Goal: Navigation & Orientation: Find specific page/section

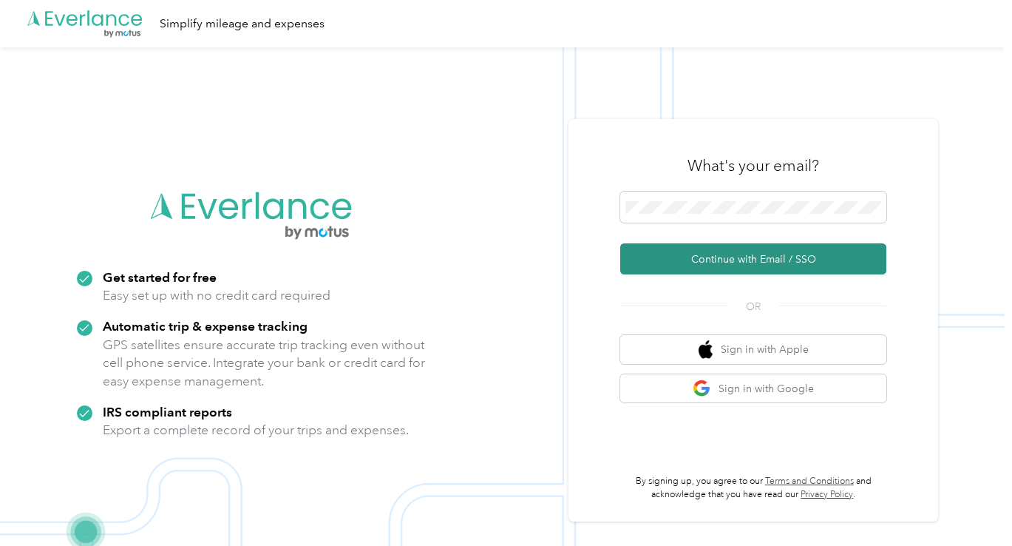
click at [779, 266] on button "Continue with Email / SSO" at bounding box center [753, 258] width 266 height 31
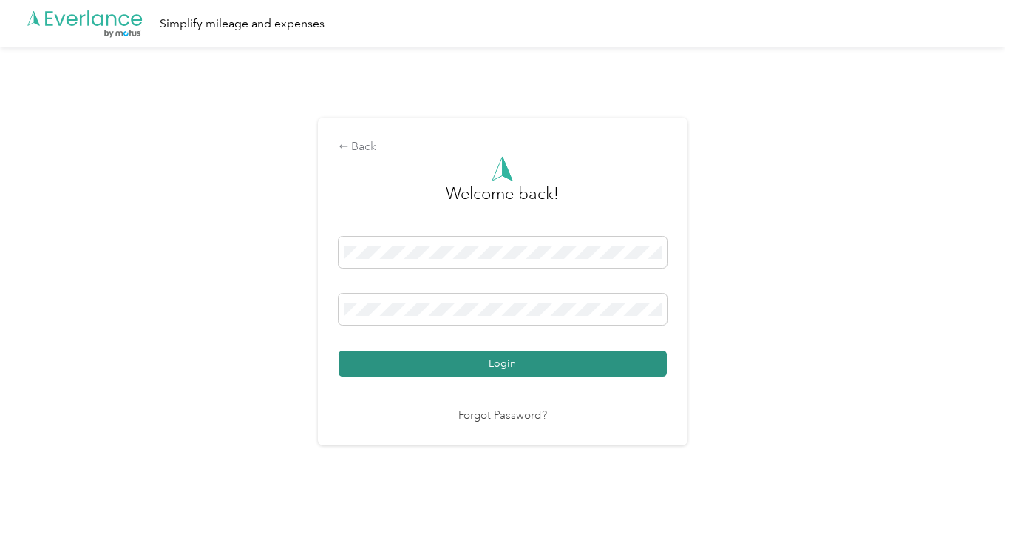
click at [577, 358] on button "Login" at bounding box center [503, 363] width 328 height 26
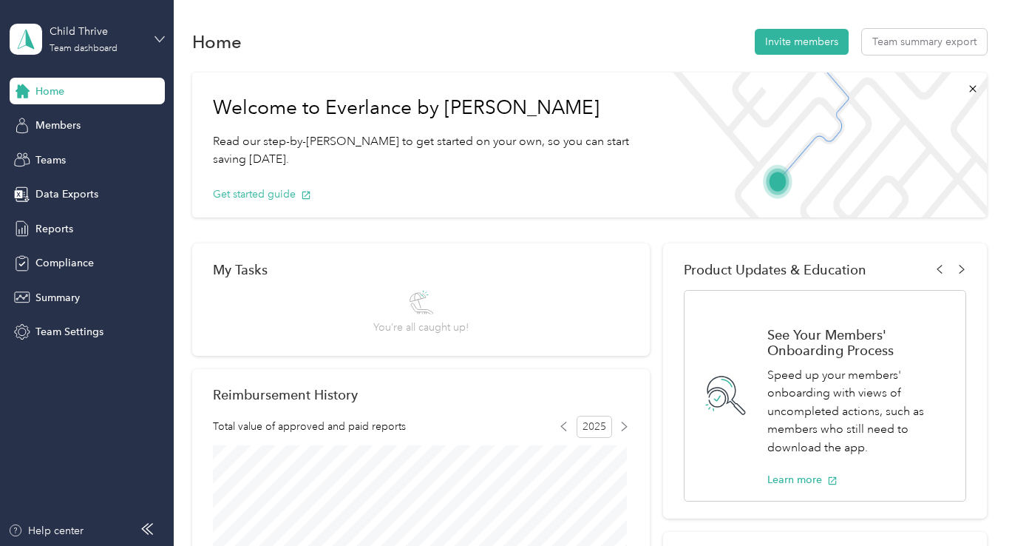
click at [155, 37] on icon at bounding box center [159, 38] width 9 height 5
click at [86, 156] on div "Personal dashboard" at bounding box center [165, 155] width 291 height 26
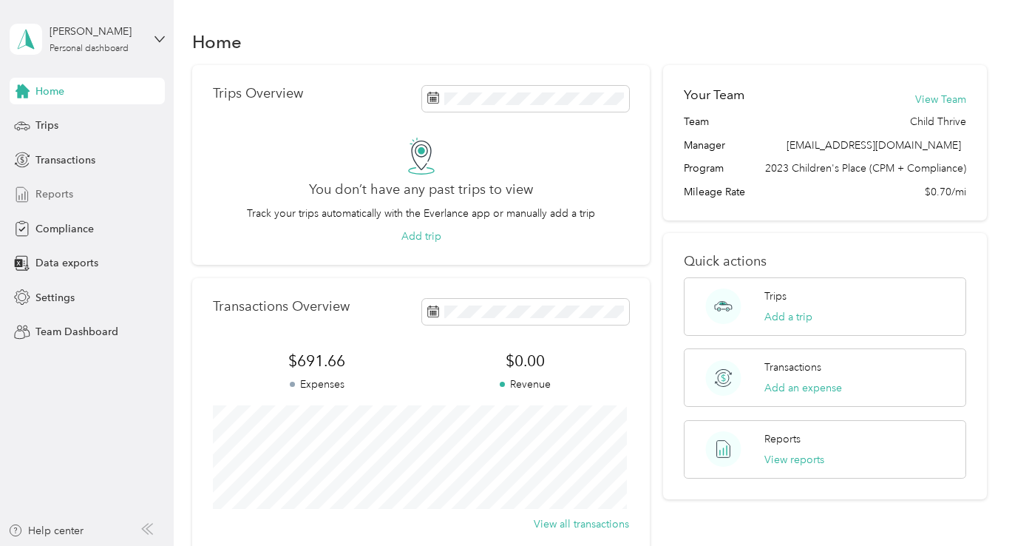
click at [63, 194] on span "Reports" at bounding box center [54, 194] width 38 height 16
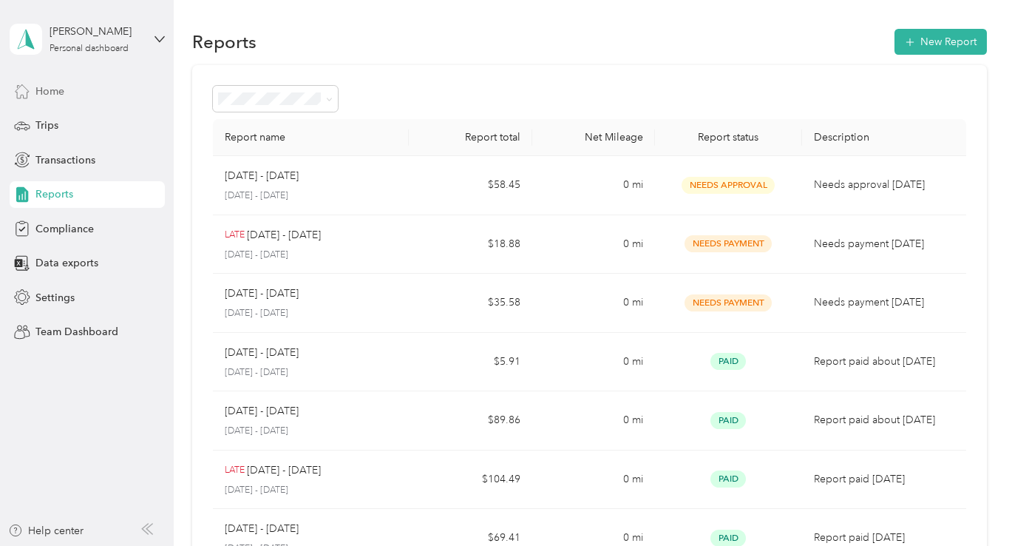
click at [70, 92] on div "Home" at bounding box center [87, 91] width 155 height 27
